Goal: Information Seeking & Learning: Compare options

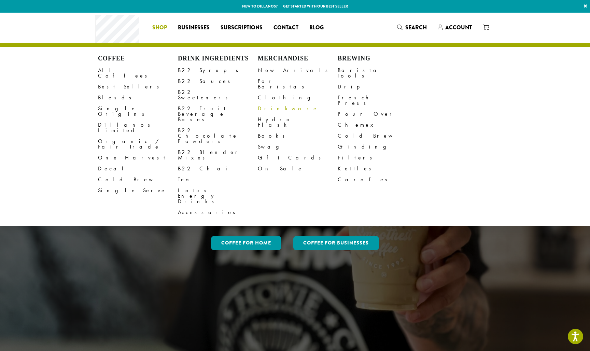
click at [271, 104] on link "Drinkware" at bounding box center [298, 108] width 80 height 11
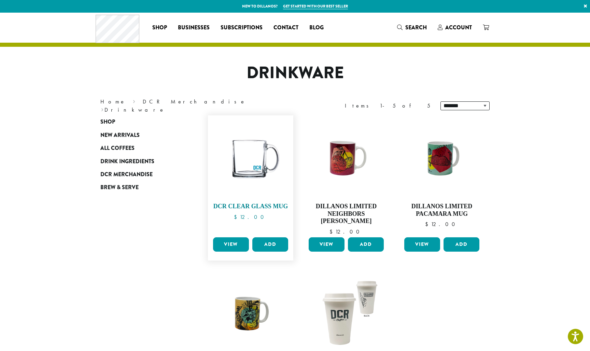
click at [251, 164] on img at bounding box center [250, 158] width 78 height 78
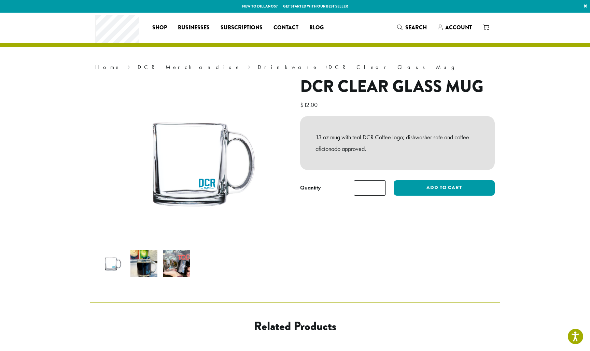
click at [146, 267] on img at bounding box center [143, 263] width 27 height 27
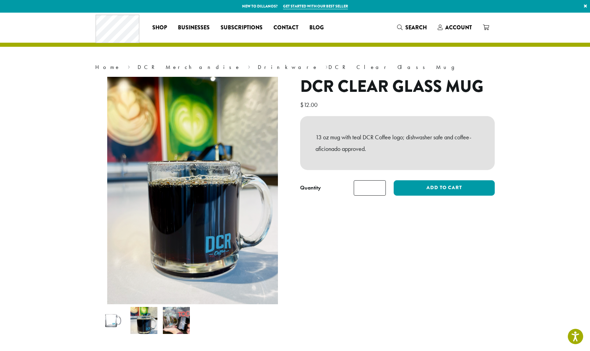
click at [177, 314] on img at bounding box center [176, 320] width 27 height 27
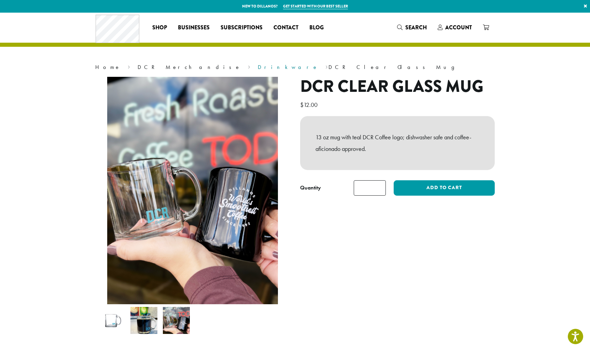
click at [258, 64] on link "Drinkware" at bounding box center [288, 66] width 60 height 7
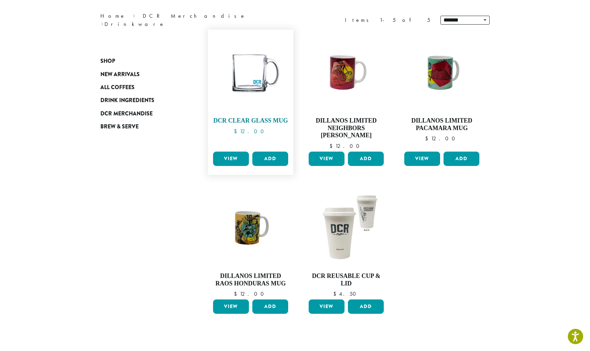
scroll to position [89, 0]
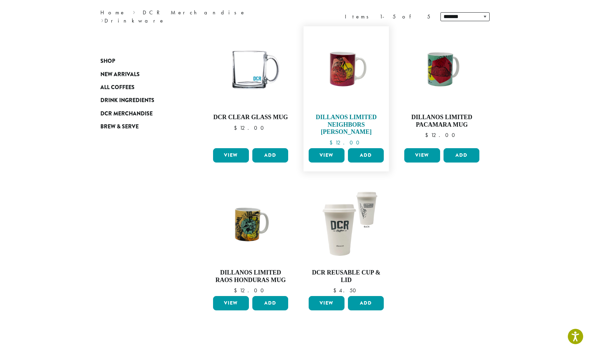
click at [349, 77] on img at bounding box center [346, 69] width 78 height 59
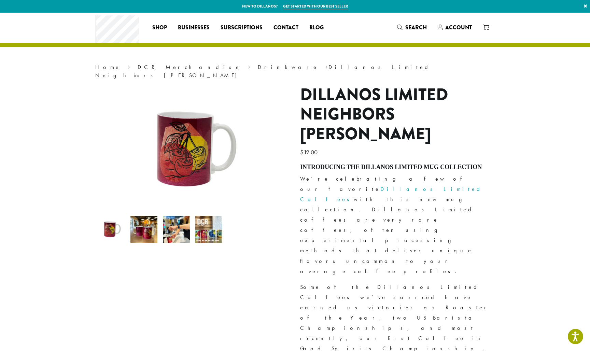
click at [185, 220] on img at bounding box center [176, 229] width 27 height 27
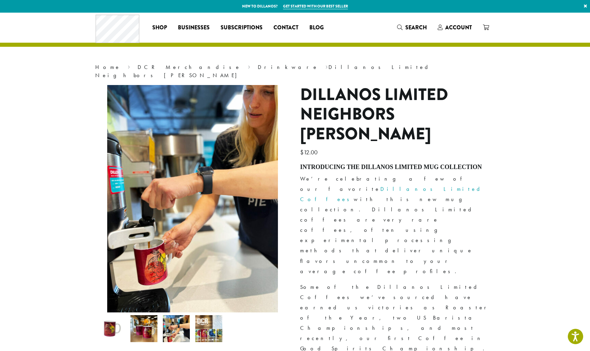
click at [142, 325] on img at bounding box center [143, 328] width 27 height 27
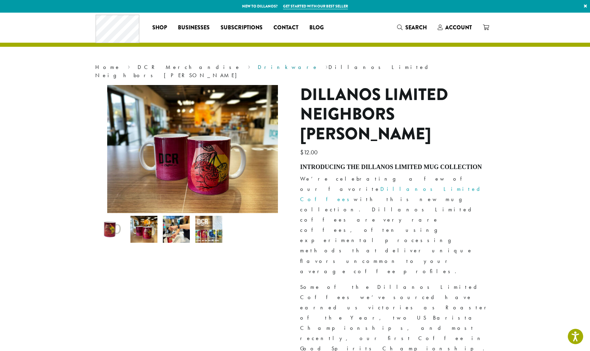
click at [258, 66] on link "Drinkware" at bounding box center [288, 66] width 60 height 7
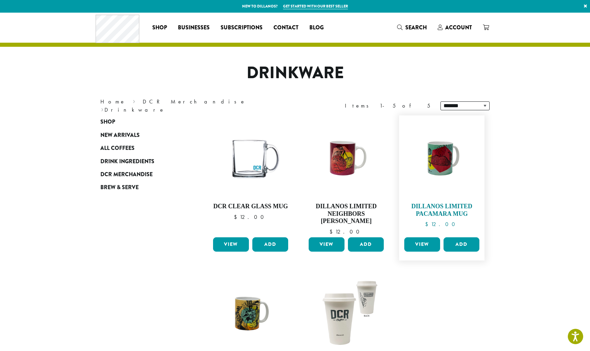
click at [435, 163] on img at bounding box center [441, 158] width 78 height 59
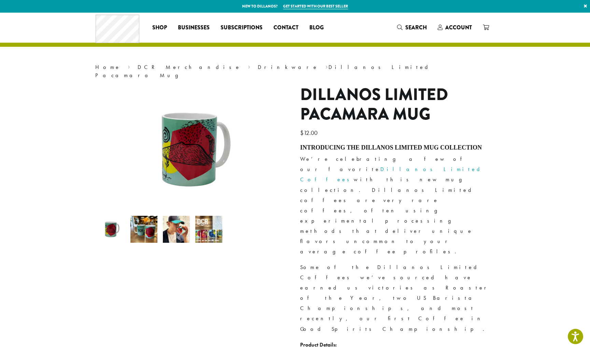
click at [177, 224] on img at bounding box center [176, 229] width 27 height 27
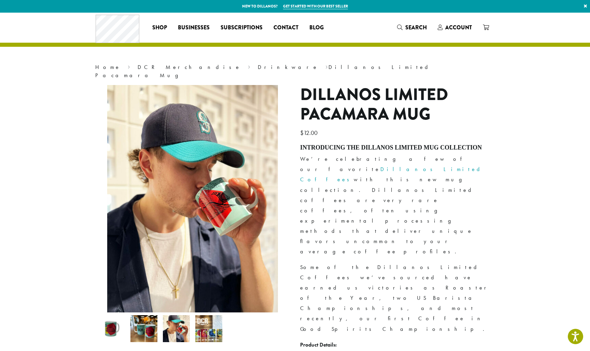
click at [141, 317] on img at bounding box center [143, 328] width 27 height 27
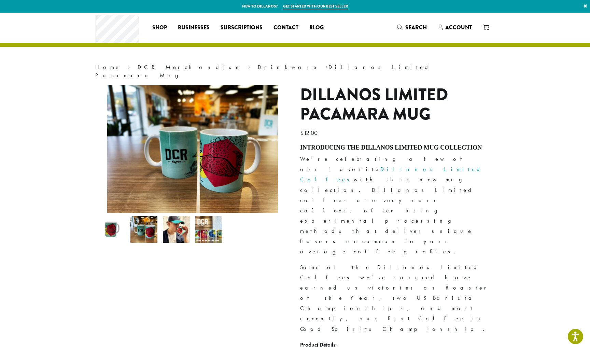
click at [211, 221] on img at bounding box center [208, 229] width 27 height 27
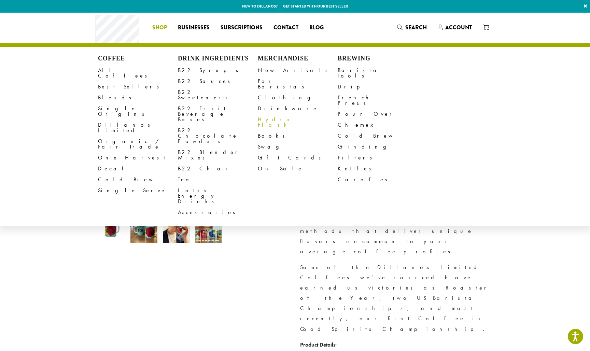
click at [275, 114] on link "Hydro Flask" at bounding box center [298, 122] width 80 height 16
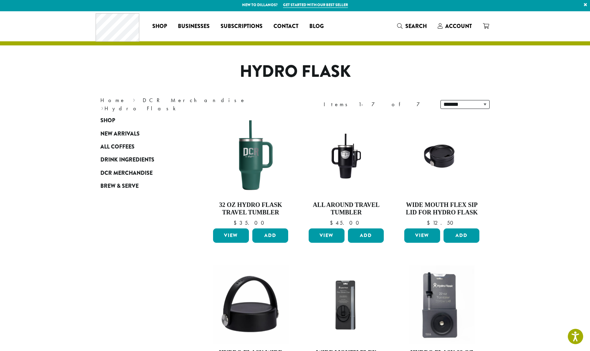
scroll to position [0, 0]
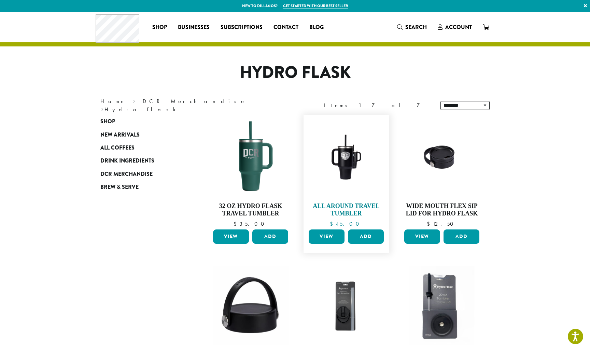
click at [341, 169] on img at bounding box center [346, 157] width 78 height 59
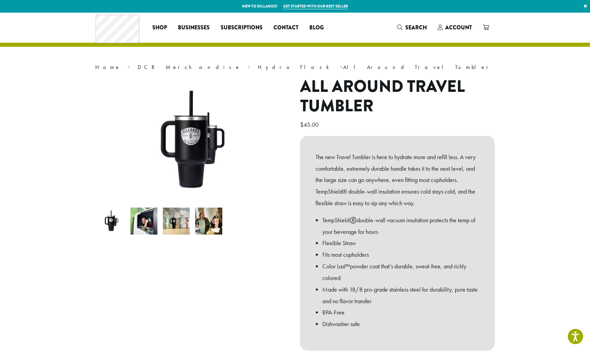
click at [178, 225] on img at bounding box center [176, 220] width 27 height 27
